Goal: Transaction & Acquisition: Purchase product/service

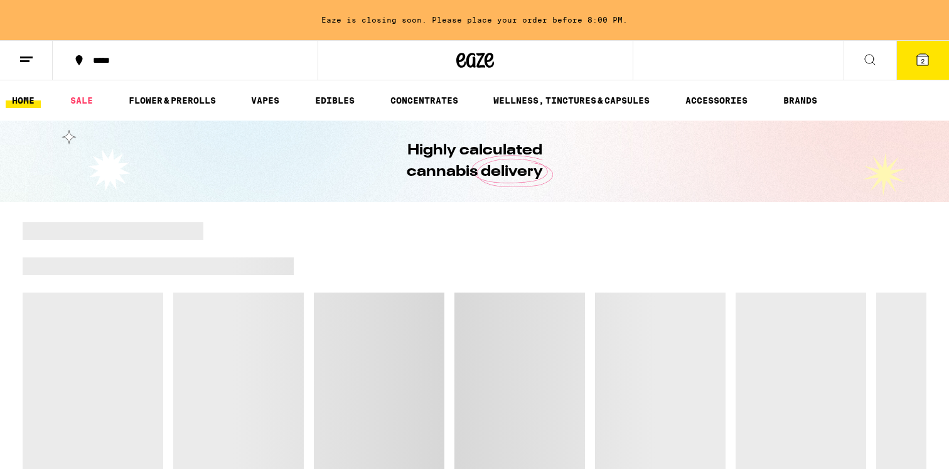
click at [918, 58] on icon at bounding box center [922, 59] width 11 height 11
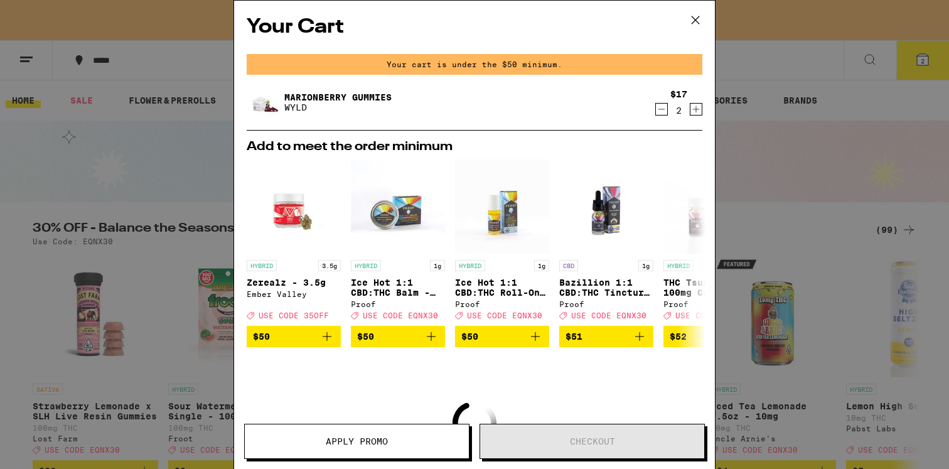
click at [700, 16] on icon at bounding box center [695, 20] width 19 height 19
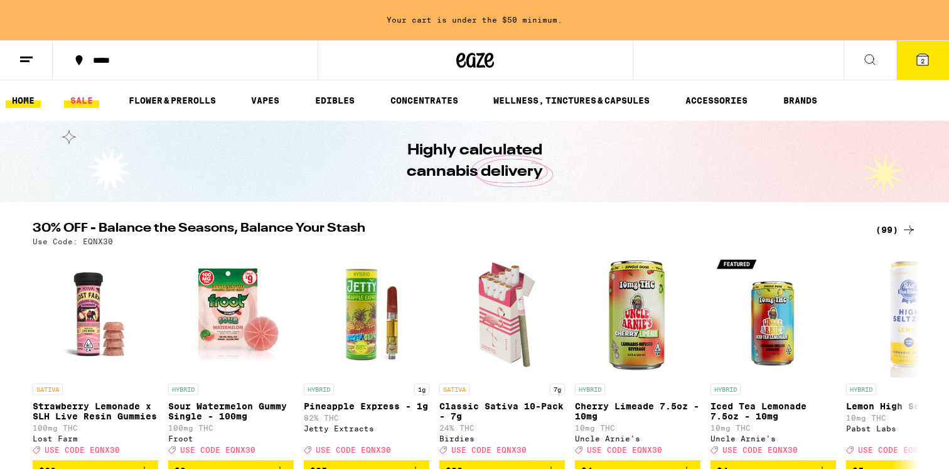
click at [82, 104] on link "SALE" at bounding box center [81, 100] width 35 height 15
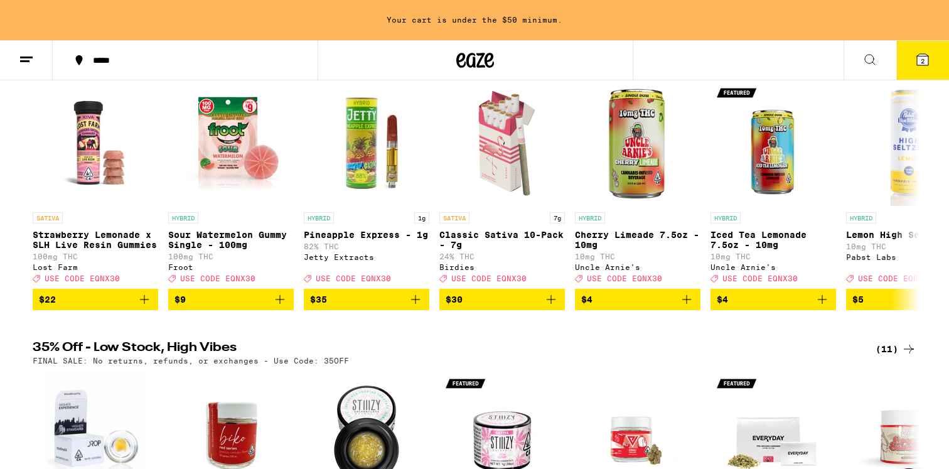
scroll to position [118, 0]
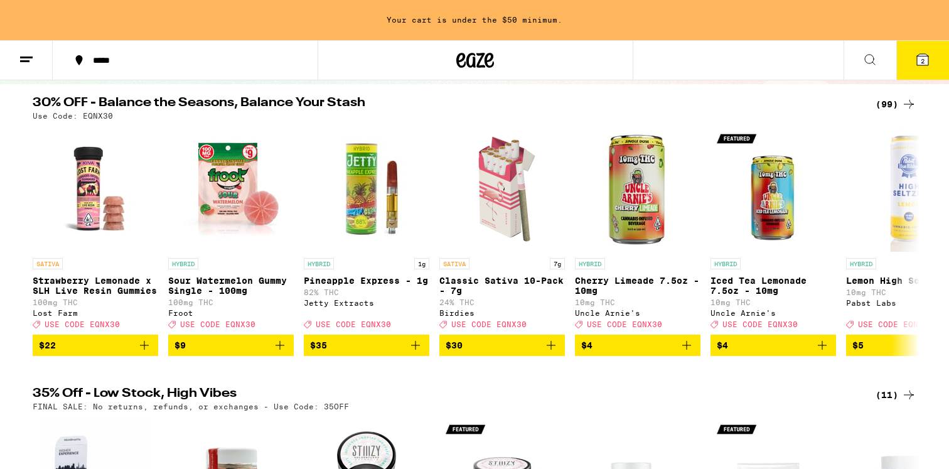
click at [23, 48] on button at bounding box center [26, 61] width 53 height 40
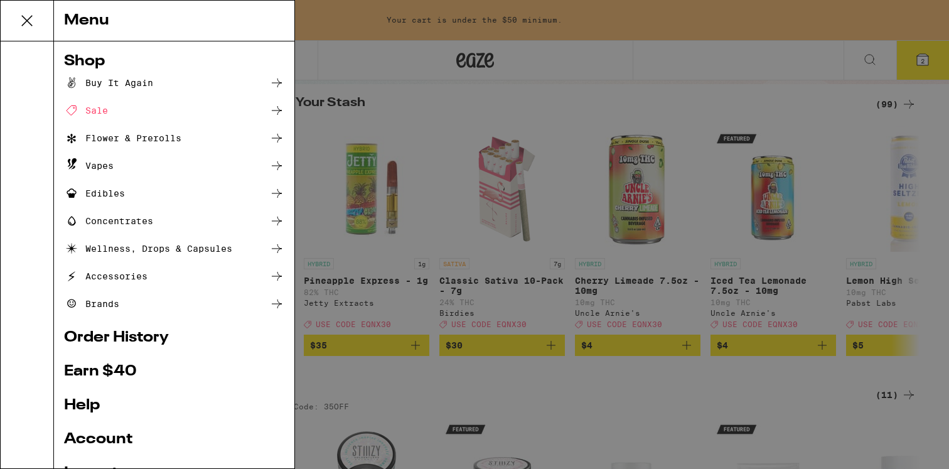
click at [116, 165] on div "Vapes" at bounding box center [174, 165] width 220 height 15
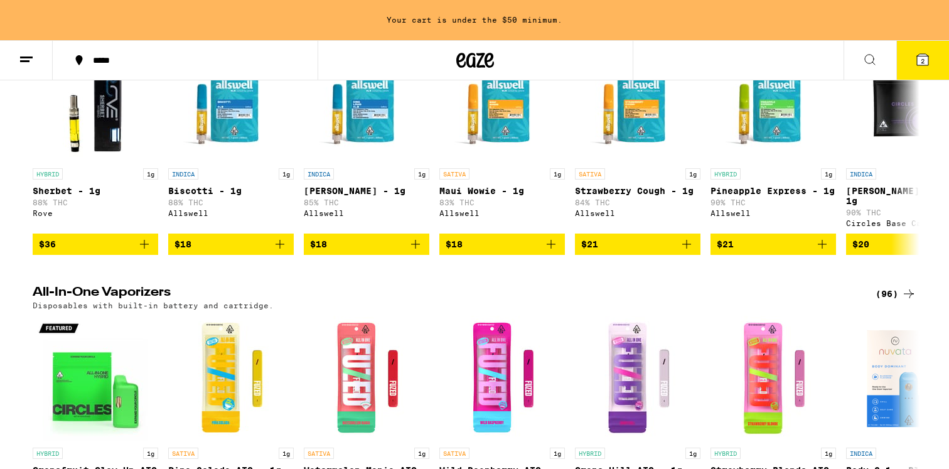
scroll to position [623, 0]
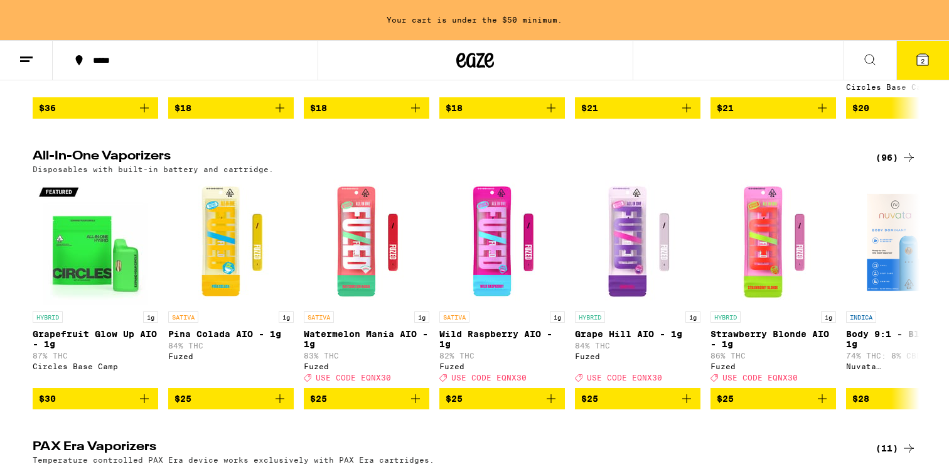
click at [893, 161] on div "(96)" at bounding box center [896, 157] width 41 height 15
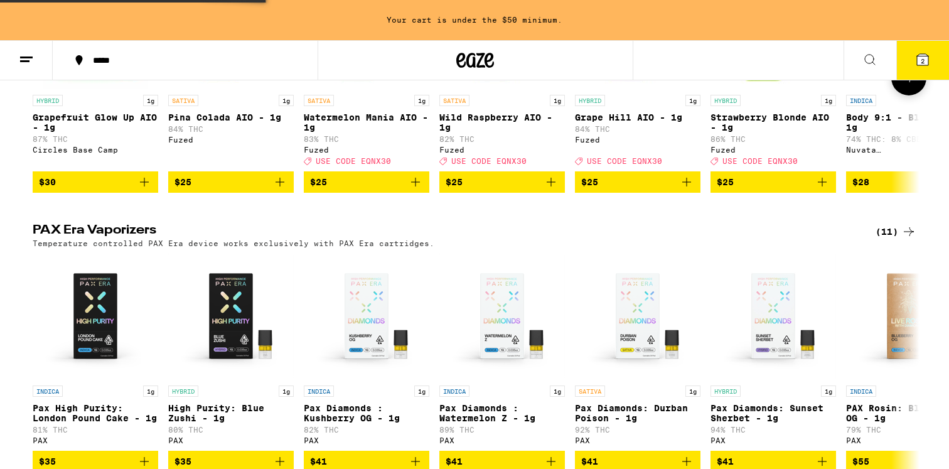
scroll to position [858, 0]
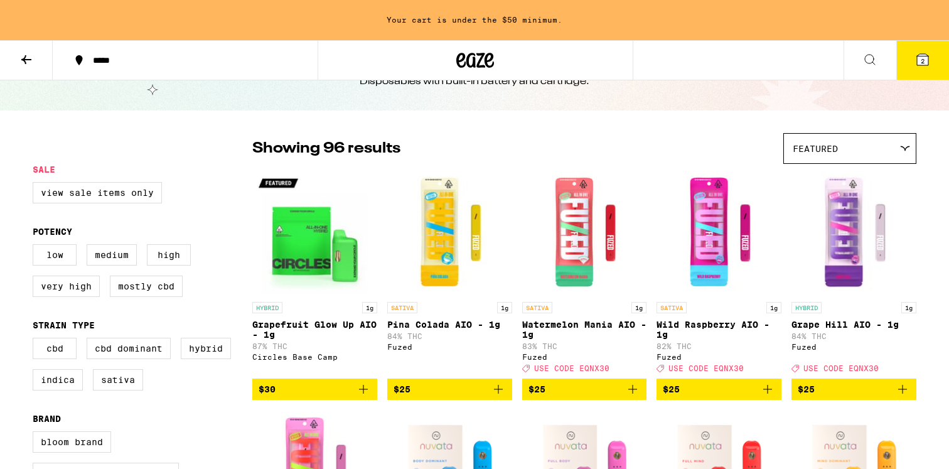
scroll to position [53, 0]
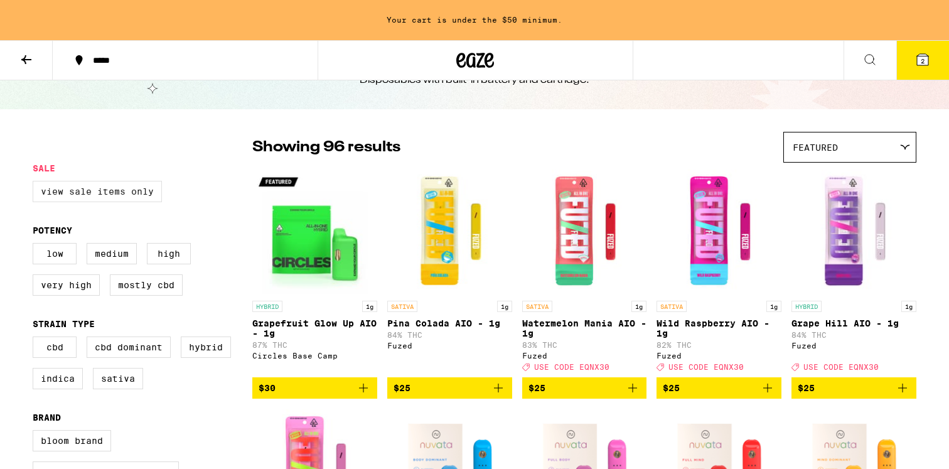
click at [129, 192] on label "View Sale Items Only" at bounding box center [97, 191] width 129 height 21
click at [36, 183] on input "View Sale Items Only" at bounding box center [35, 183] width 1 height 1
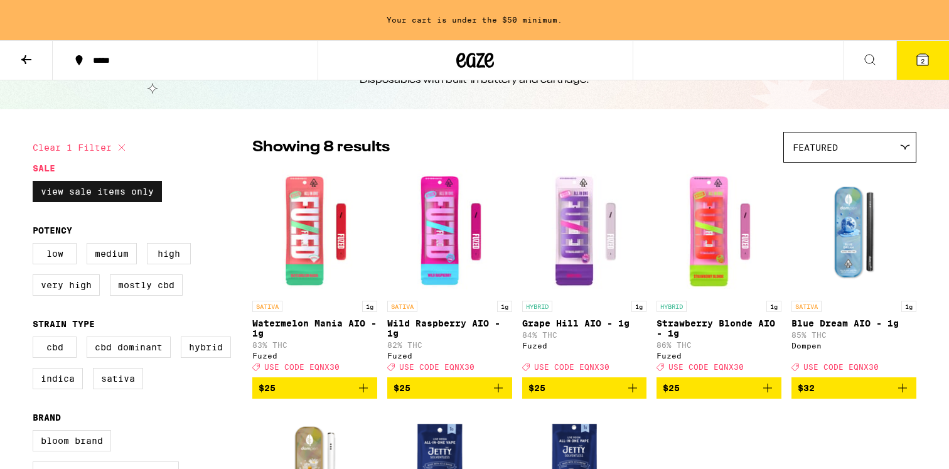
click at [129, 192] on label "View Sale Items Only" at bounding box center [97, 191] width 129 height 21
click at [36, 183] on input "View Sale Items Only" at bounding box center [35, 183] width 1 height 1
checkbox input "false"
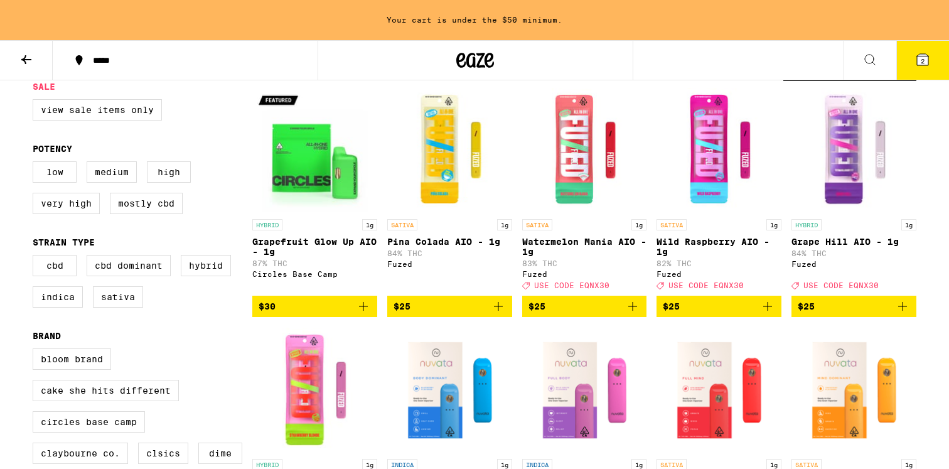
scroll to position [141, 0]
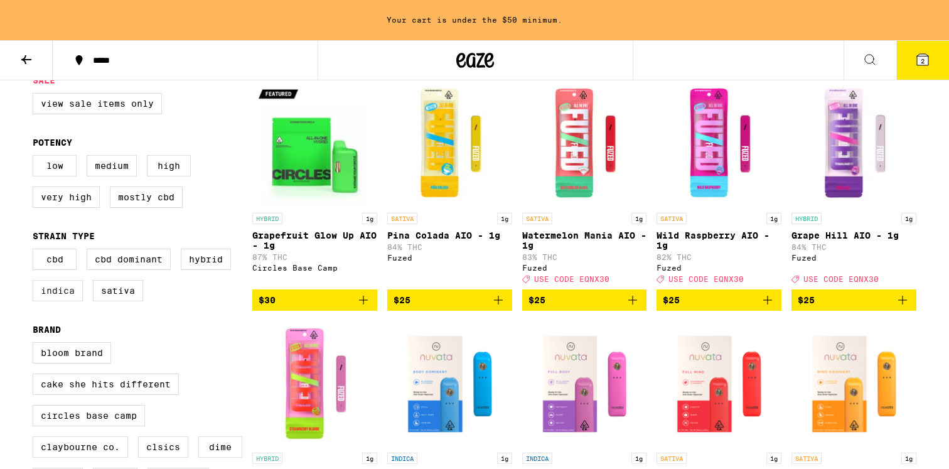
click at [63, 301] on label "Indica" at bounding box center [58, 290] width 50 height 21
click at [36, 251] on input "Indica" at bounding box center [35, 251] width 1 height 1
checkbox input "true"
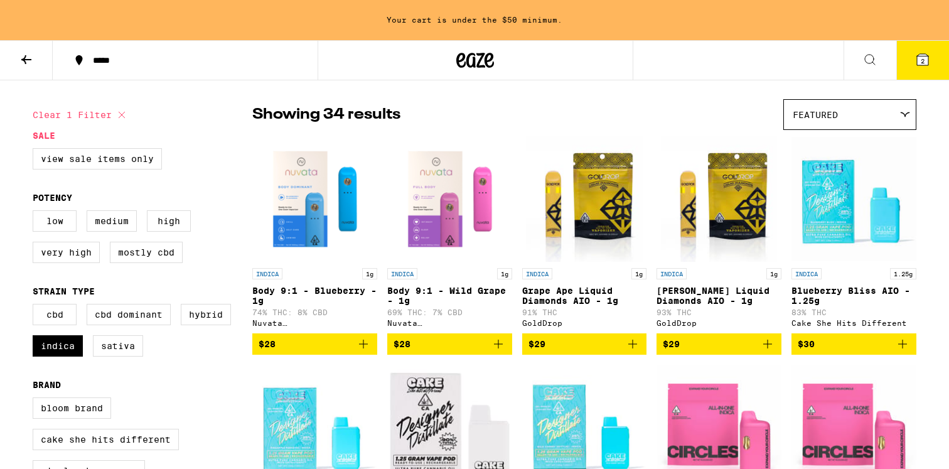
scroll to position [38, 0]
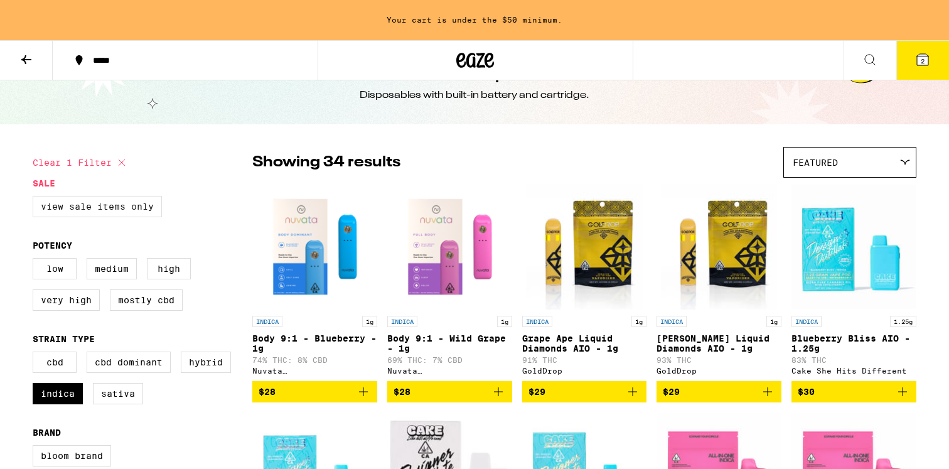
click at [57, 217] on label "View Sale Items Only" at bounding box center [97, 206] width 129 height 21
click at [36, 198] on input "View Sale Items Only" at bounding box center [35, 198] width 1 height 1
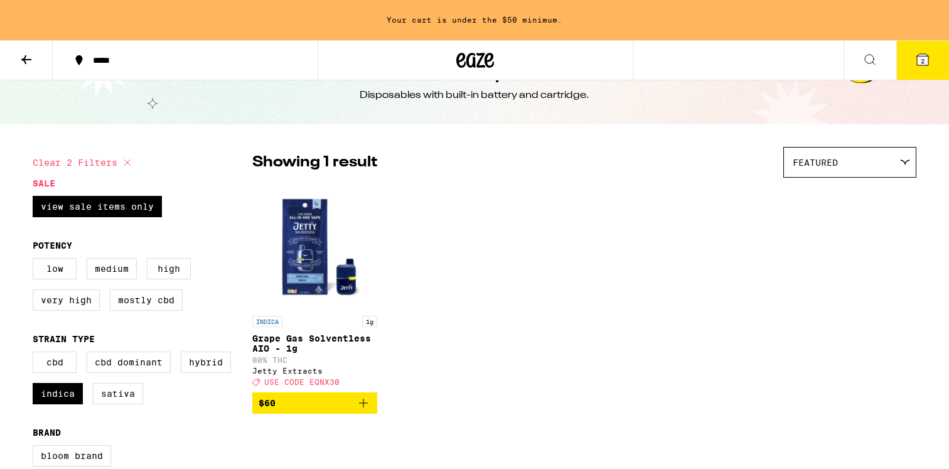
click at [313, 267] on img "Open page for Grape Gas Solventless AIO - 1g from Jetty Extracts" at bounding box center [314, 247] width 125 height 126
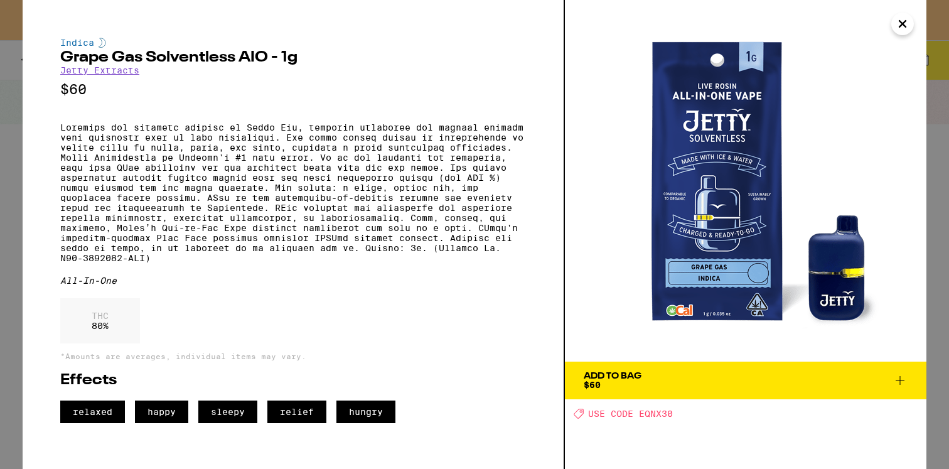
click at [908, 20] on icon "Close" at bounding box center [902, 23] width 15 height 19
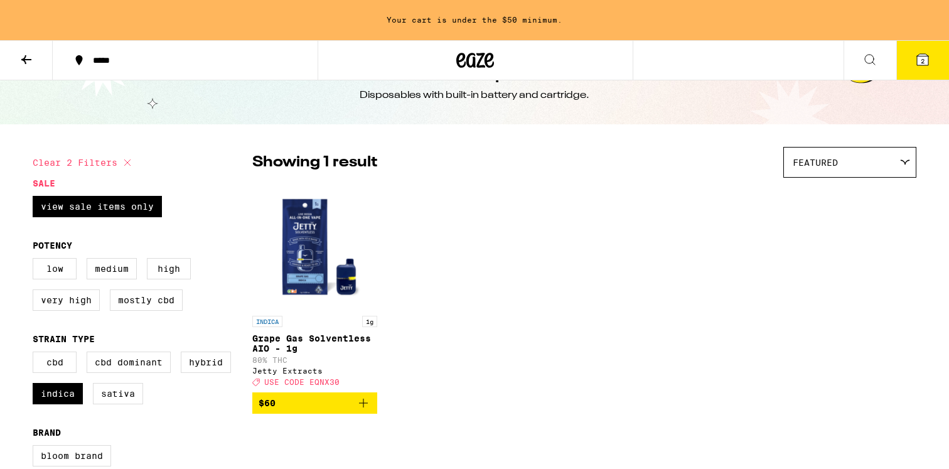
click at [936, 55] on button "2" at bounding box center [923, 60] width 53 height 39
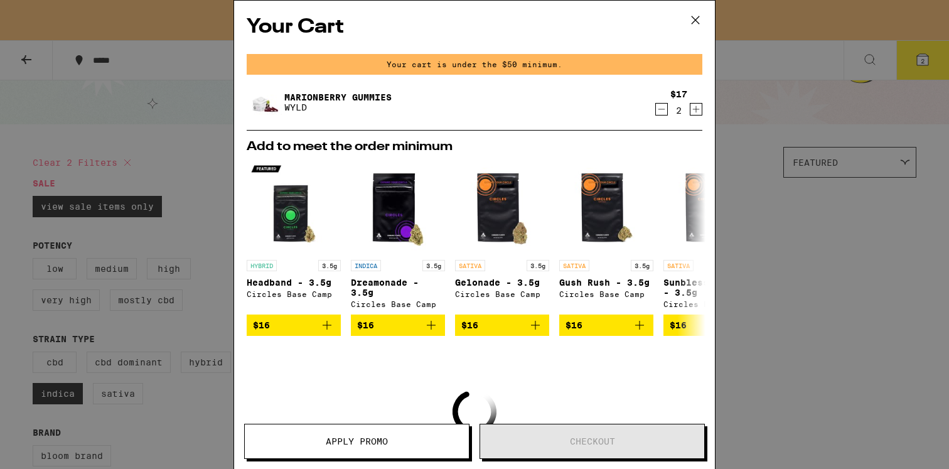
click at [700, 19] on icon at bounding box center [695, 20] width 19 height 19
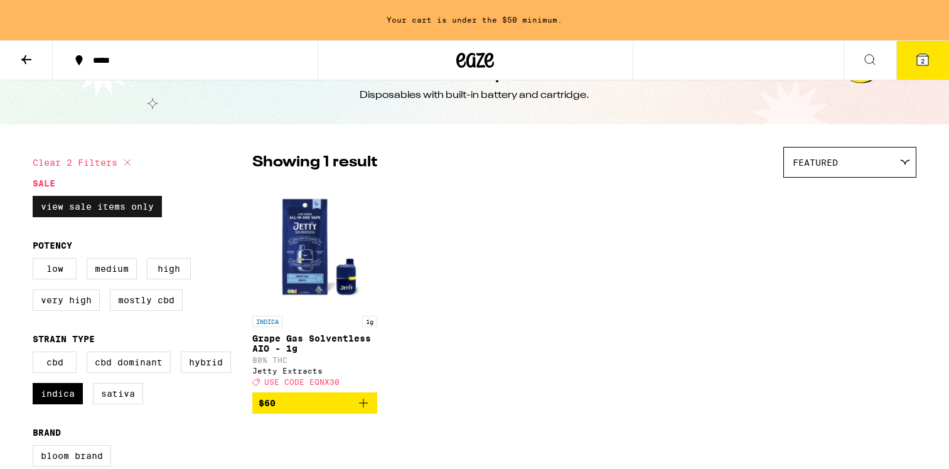
click at [121, 206] on label "View Sale Items Only" at bounding box center [97, 206] width 129 height 21
click at [36, 198] on input "View Sale Items Only" at bounding box center [35, 198] width 1 height 1
checkbox input "false"
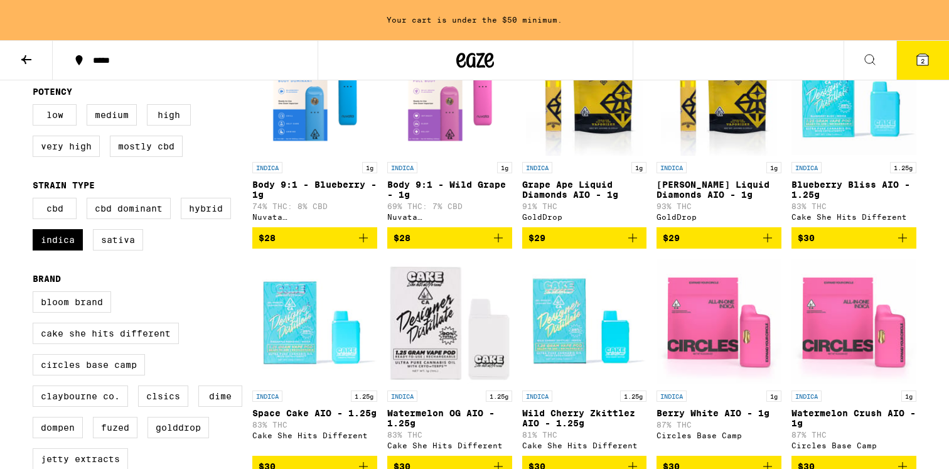
scroll to position [181, 0]
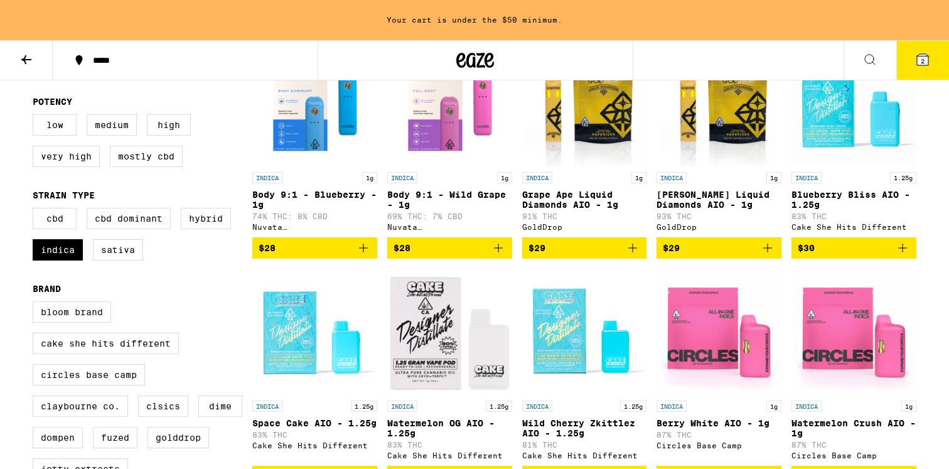
click at [635, 256] on icon "Add to bag" at bounding box center [632, 247] width 15 height 15
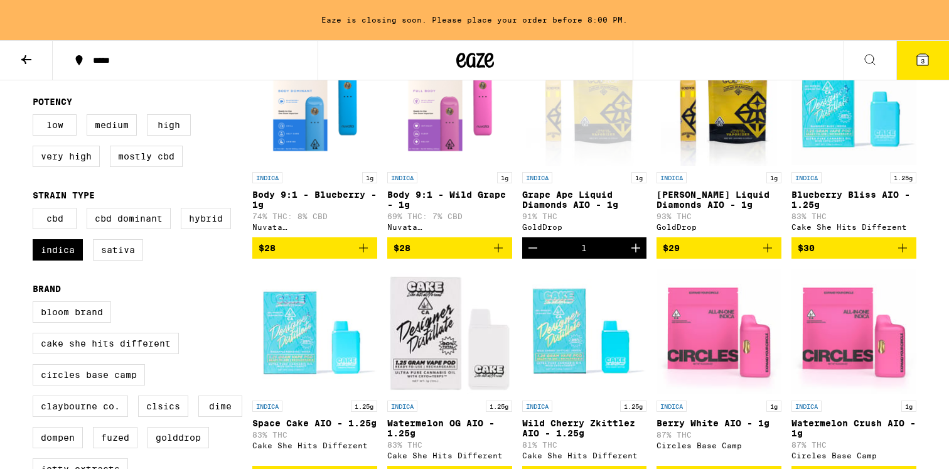
click at [925, 56] on icon at bounding box center [922, 59] width 11 height 11
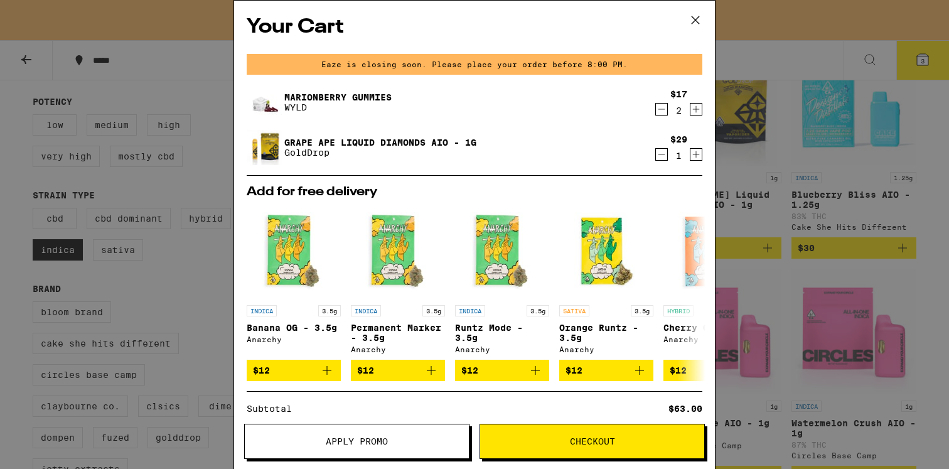
click at [663, 154] on icon "Decrement" at bounding box center [662, 154] width 7 height 0
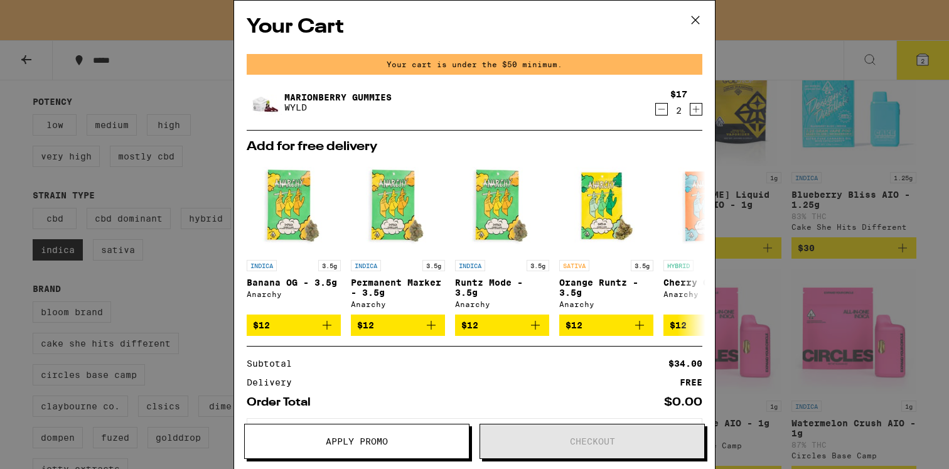
click at [696, 107] on icon "Increment" at bounding box center [696, 109] width 7 height 7
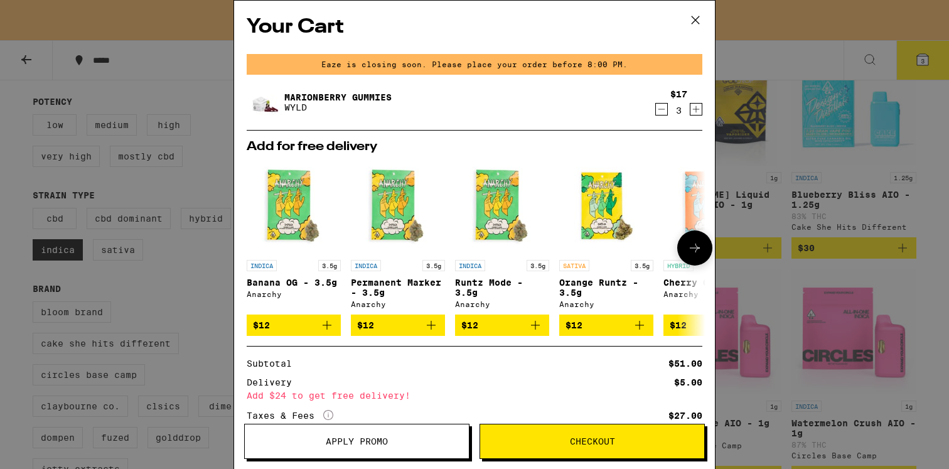
scroll to position [95, 0]
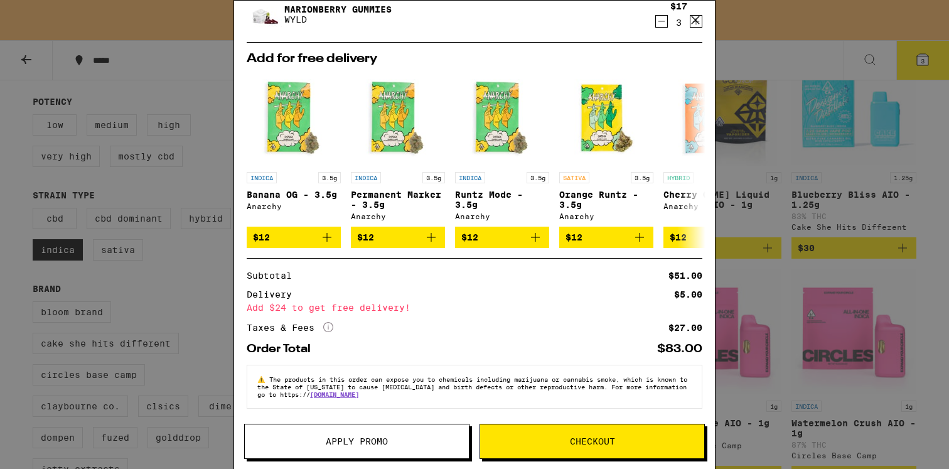
click at [561, 444] on span "Checkout" at bounding box center [592, 441] width 224 height 9
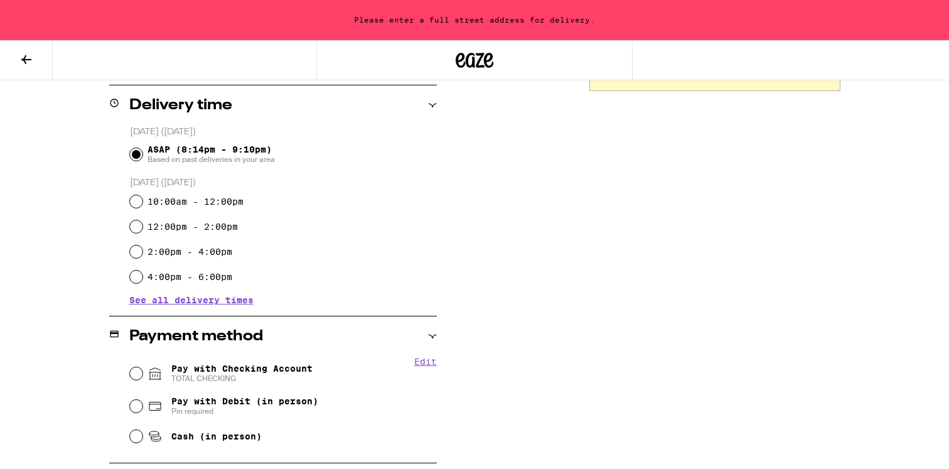
scroll to position [356, 0]
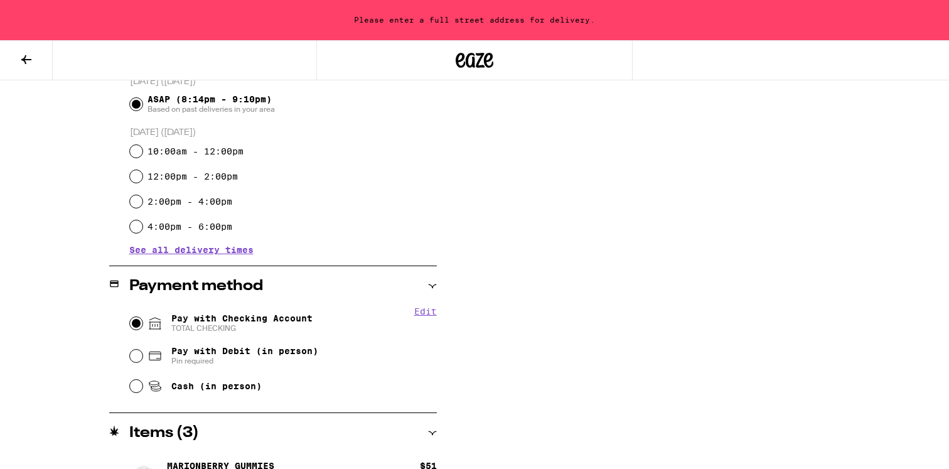
click at [136, 328] on input "Pay with Checking Account TOTAL CHECKING" at bounding box center [136, 323] width 13 height 13
radio input "true"
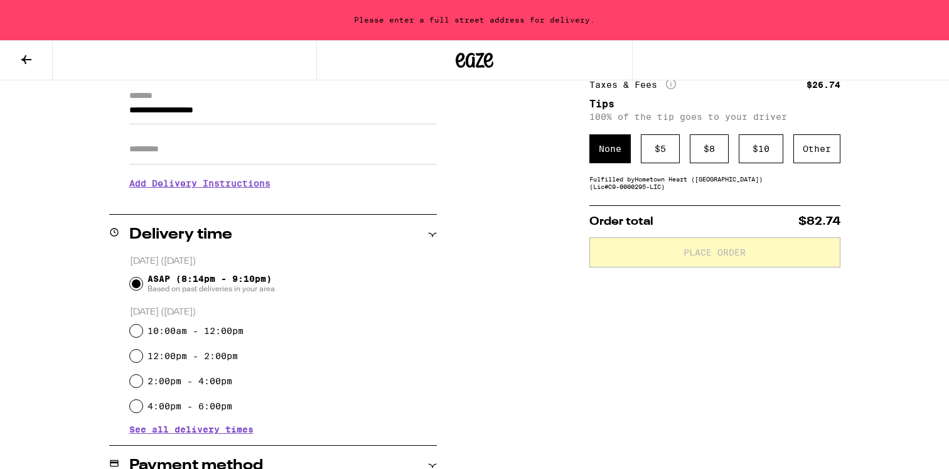
scroll to position [177, 0]
click at [153, 108] on input "**********" at bounding box center [283, 112] width 308 height 21
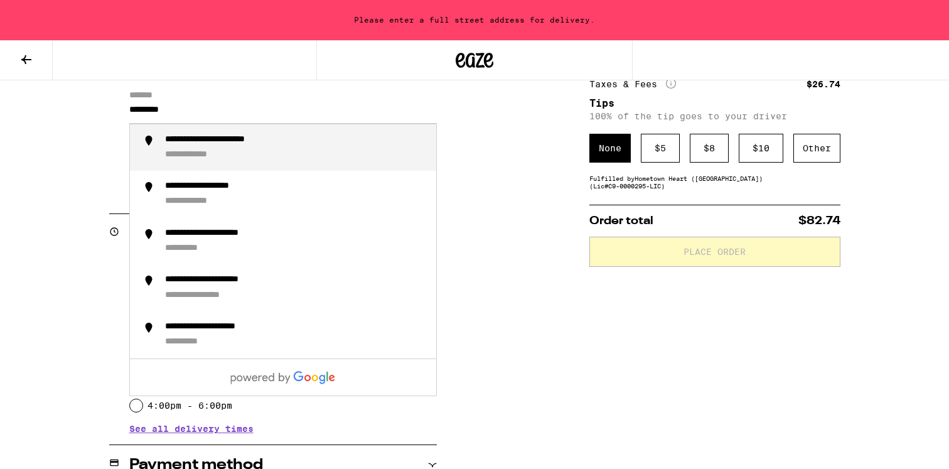
click at [175, 141] on div "**********" at bounding box center [236, 140] width 142 height 12
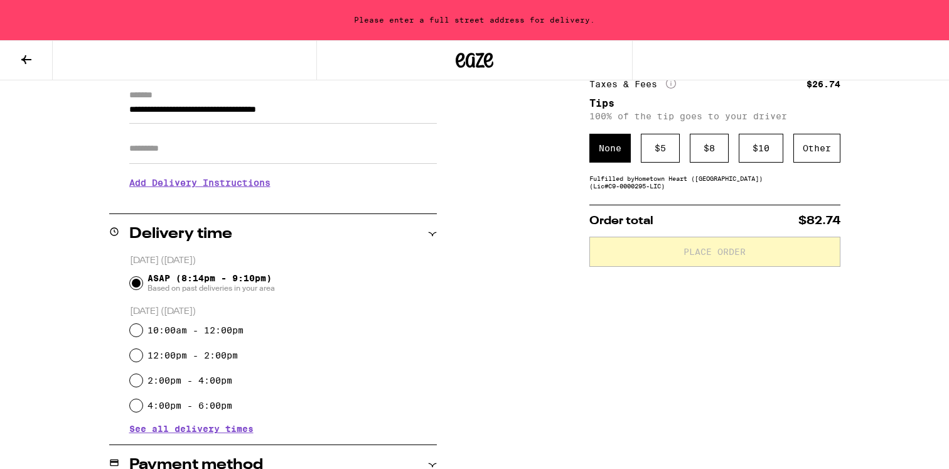
type input "**********"
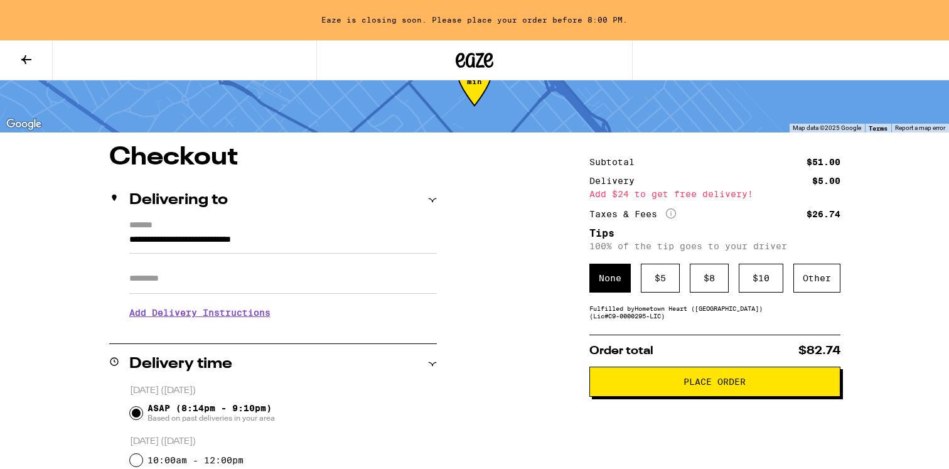
scroll to position [51, 0]
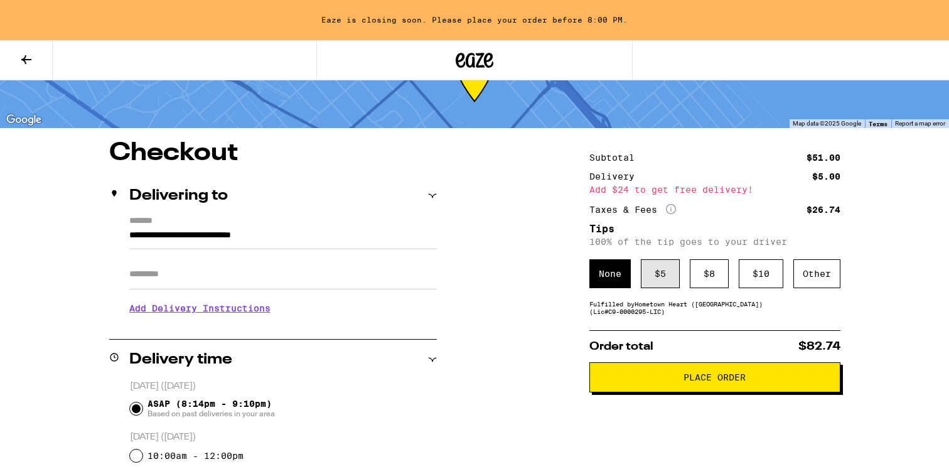
click at [655, 270] on div "$ 5" at bounding box center [660, 273] width 39 height 29
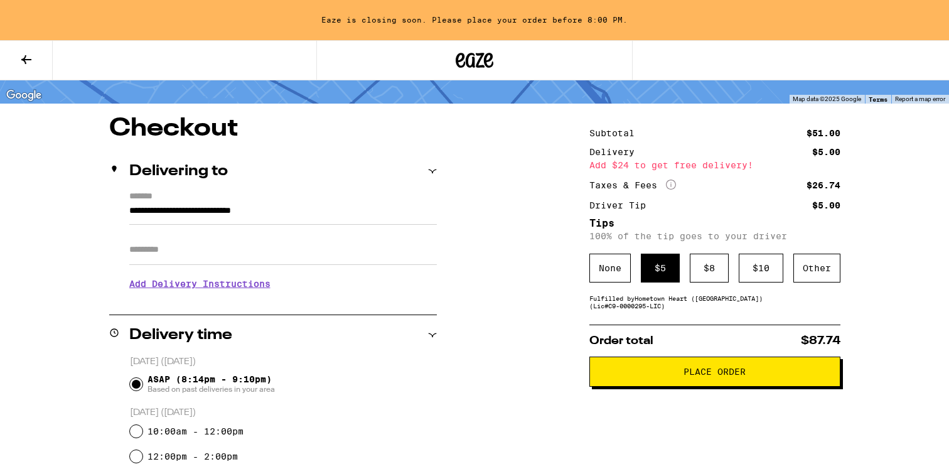
scroll to position [93, 0]
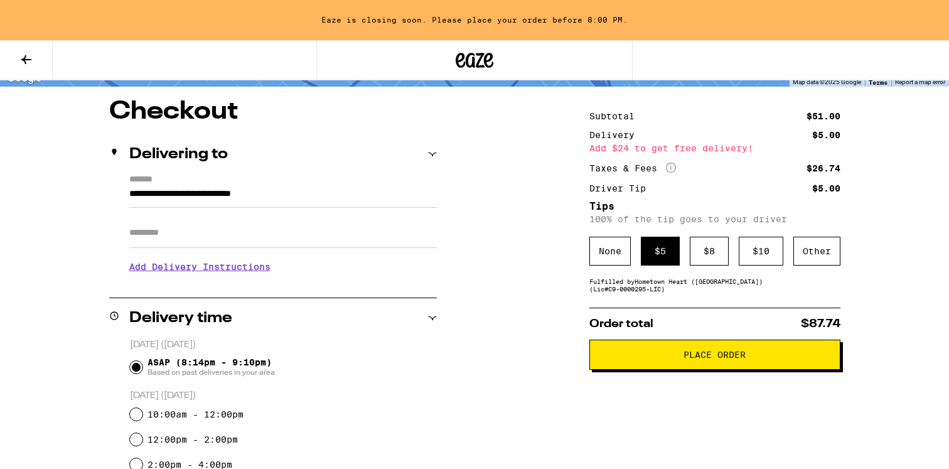
click at [679, 350] on button "Place Order" at bounding box center [715, 355] width 251 height 30
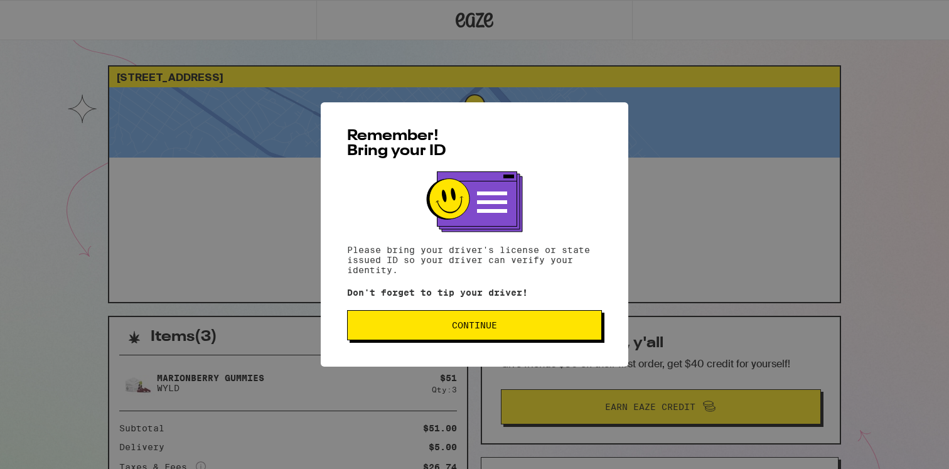
click at [405, 324] on span "Continue" at bounding box center [475, 325] width 234 height 9
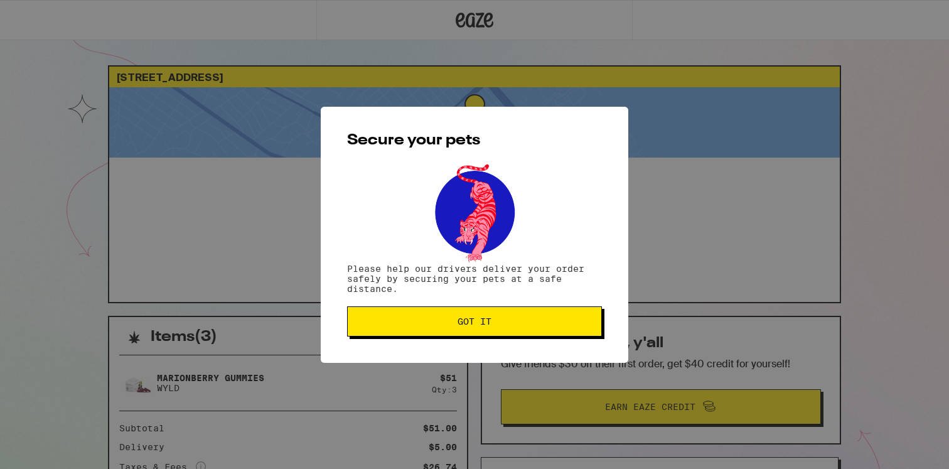
click at [411, 323] on span "Got it" at bounding box center [475, 321] width 234 height 9
